Goal: Task Accomplishment & Management: Manage account settings

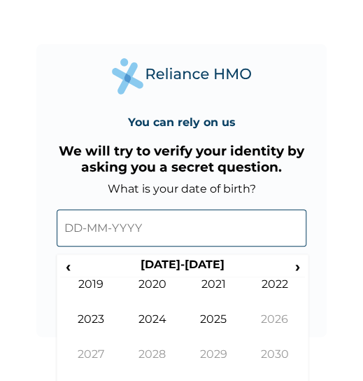
click at [155, 224] on input "text" at bounding box center [181, 227] width 249 height 37
click at [108, 226] on input "text" at bounding box center [181, 227] width 249 height 37
click at [83, 229] on input "text" at bounding box center [181, 227] width 249 height 37
click at [300, 263] on span "›" at bounding box center [298, 267] width 15 height 18
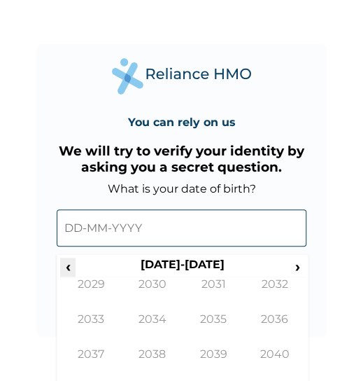
click at [72, 265] on span "‹" at bounding box center [67, 267] width 15 height 18
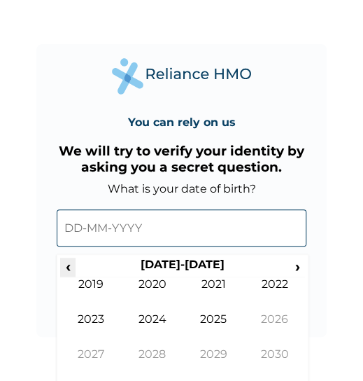
click at [72, 265] on span "‹" at bounding box center [67, 267] width 15 height 18
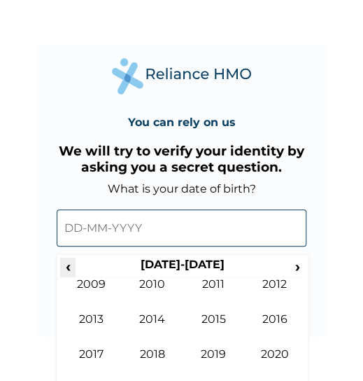
click at [72, 265] on span "‹" at bounding box center [67, 267] width 15 height 18
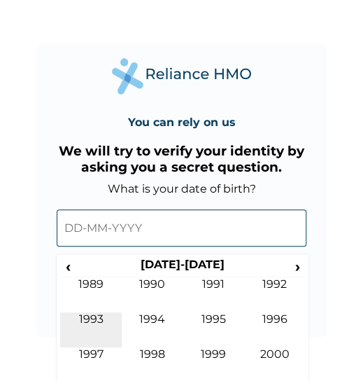
click at [96, 320] on td "1993" at bounding box center [91, 329] width 62 height 35
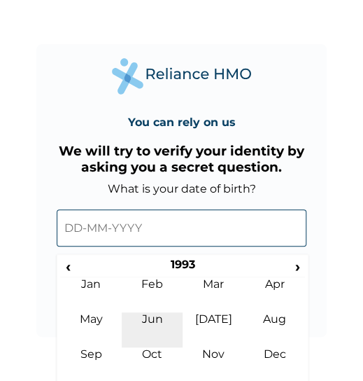
click at [160, 316] on td "Jun" at bounding box center [153, 329] width 62 height 35
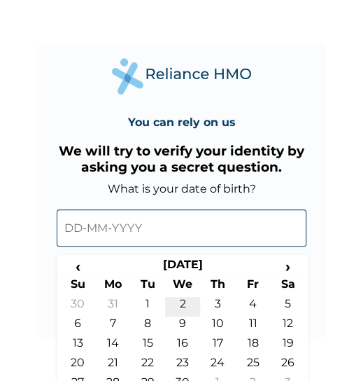
click at [179, 305] on td "2" at bounding box center [182, 307] width 35 height 20
type input "02-06-1993"
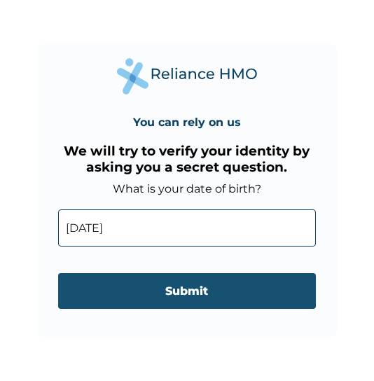
click at [179, 306] on input "Submit" at bounding box center [187, 291] width 258 height 36
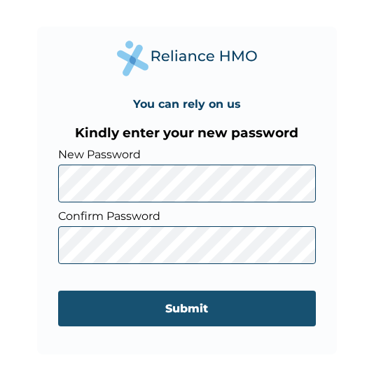
click at [206, 312] on input "Submit" at bounding box center [187, 309] width 258 height 36
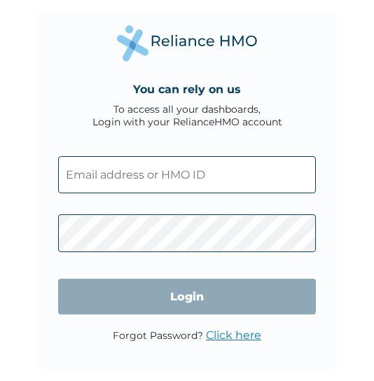
click at [140, 176] on input "text" at bounding box center [187, 174] width 258 height 37
type input "ayodeji.bello@fastcredit-ng.com"
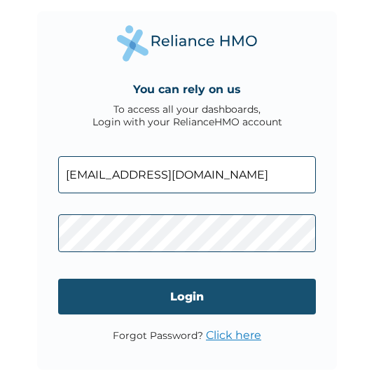
click at [181, 286] on input "Login" at bounding box center [187, 297] width 258 height 36
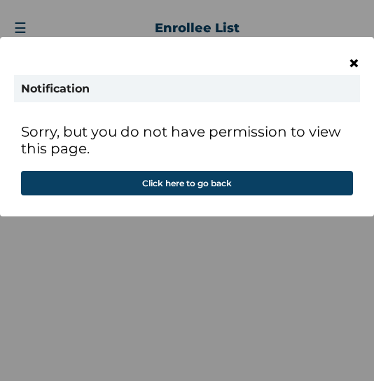
click at [351, 62] on span "×" at bounding box center [354, 63] width 12 height 24
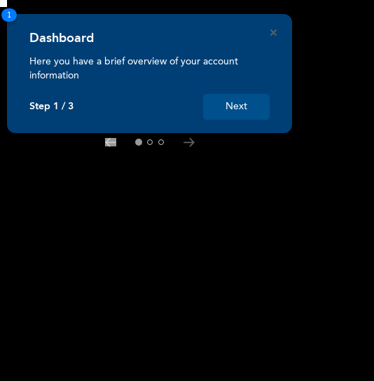
click at [226, 104] on button "Next" at bounding box center [236, 107] width 67 height 26
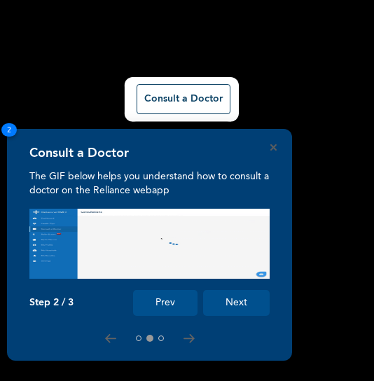
click at [230, 311] on button "Next" at bounding box center [236, 303] width 67 height 26
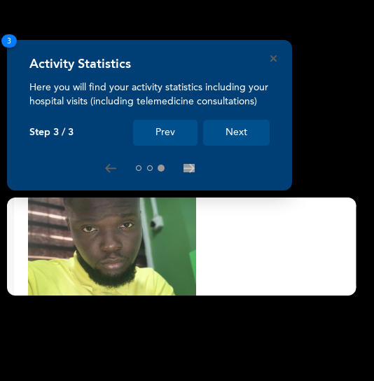
scroll to position [447, 0]
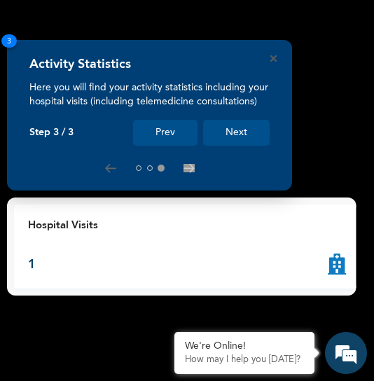
click at [223, 134] on button "Next" at bounding box center [236, 133] width 67 height 26
